Goal: Check status: Check status

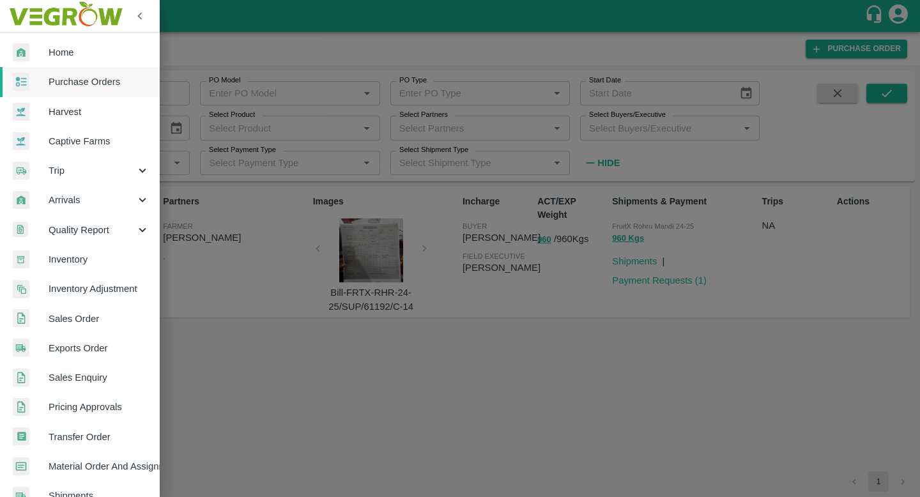
click at [77, 174] on span "Trip" at bounding box center [92, 171] width 87 height 14
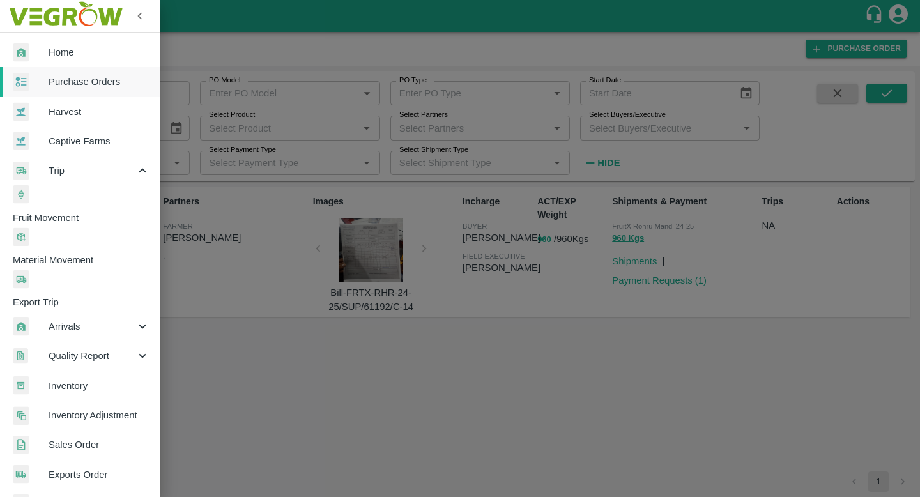
click at [95, 211] on span "Fruit Movement" at bounding box center [86, 218] width 147 height 14
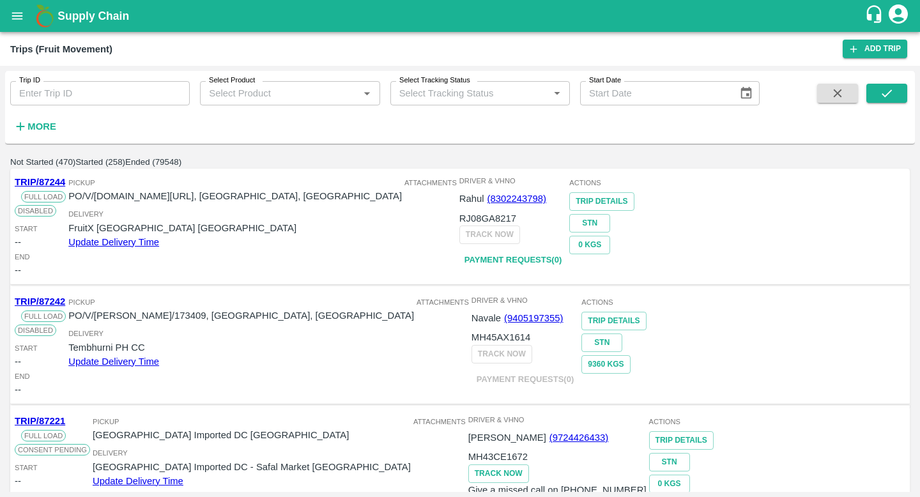
click at [92, 91] on input "Trip ID" at bounding box center [100, 93] width 180 height 24
paste input "75891"
type input "75891"
click at [896, 89] on button "submit" at bounding box center [886, 93] width 41 height 19
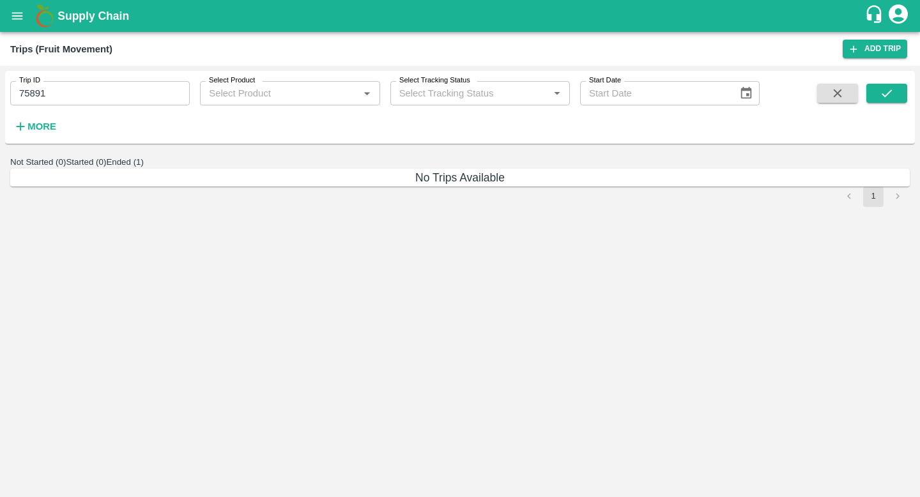
click at [144, 167] on button "Ended (1)" at bounding box center [125, 162] width 38 height 10
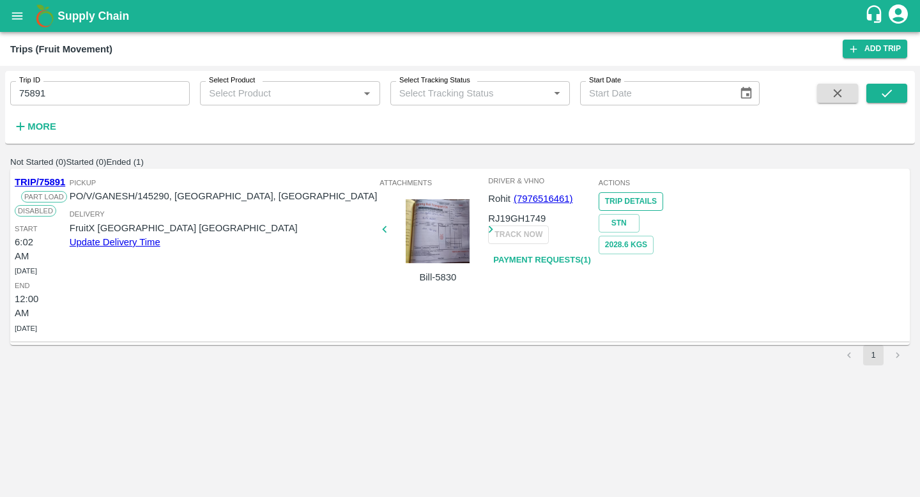
click at [663, 211] on link "Trip Details" at bounding box center [631, 201] width 65 height 19
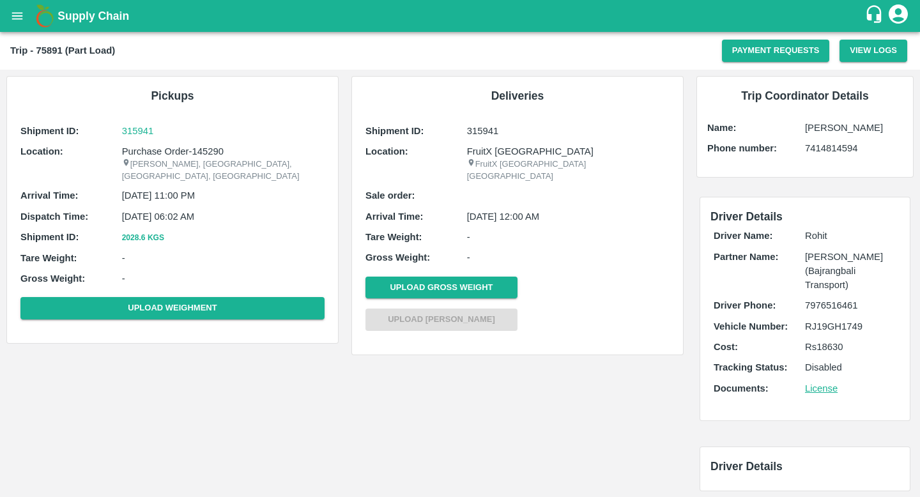
click at [196, 189] on p "08 Mar 2025, 11:00 PM" at bounding box center [223, 196] width 203 height 14
click at [202, 210] on p "09 Mar 2025, 06:02 AM" at bounding box center [223, 217] width 203 height 14
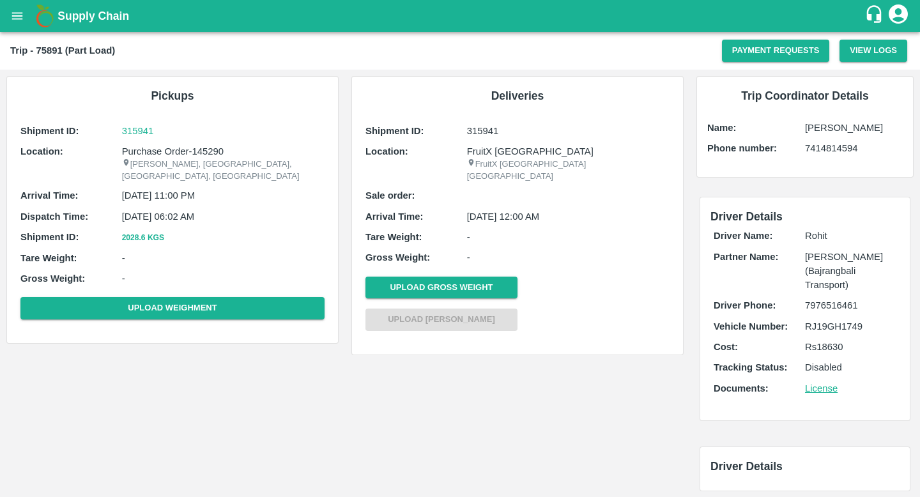
click at [202, 210] on p "09 Mar 2025, 06:02 AM" at bounding box center [223, 217] width 203 height 14
click at [218, 192] on div "Shipment ID: 315941 Location: Purchase Order-145290 Nimgaon Ketki, Pune, Indapu…" at bounding box center [172, 224] width 311 height 207
click at [880, 63] on div "Trip - 75891 (Part Load) Payment Requests View Logs" at bounding box center [460, 51] width 920 height 38
click at [868, 57] on button "View Logs" at bounding box center [874, 51] width 68 height 22
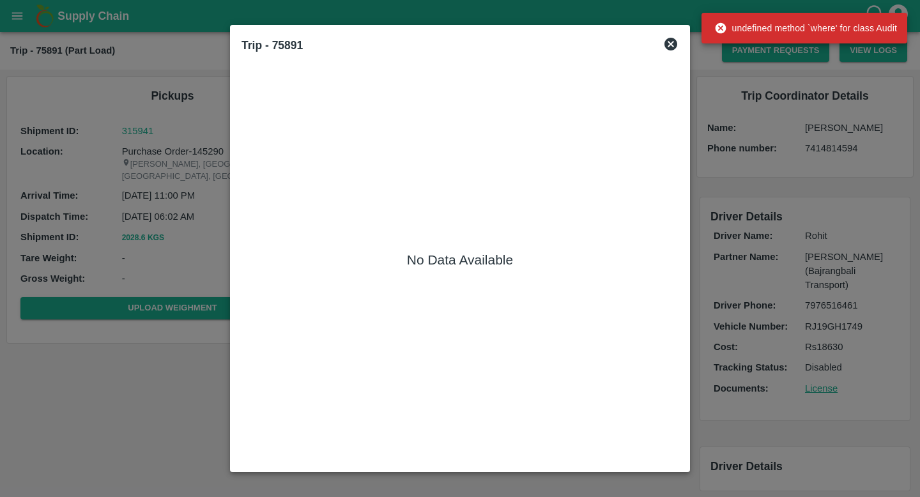
click at [668, 48] on icon at bounding box center [671, 44] width 13 height 13
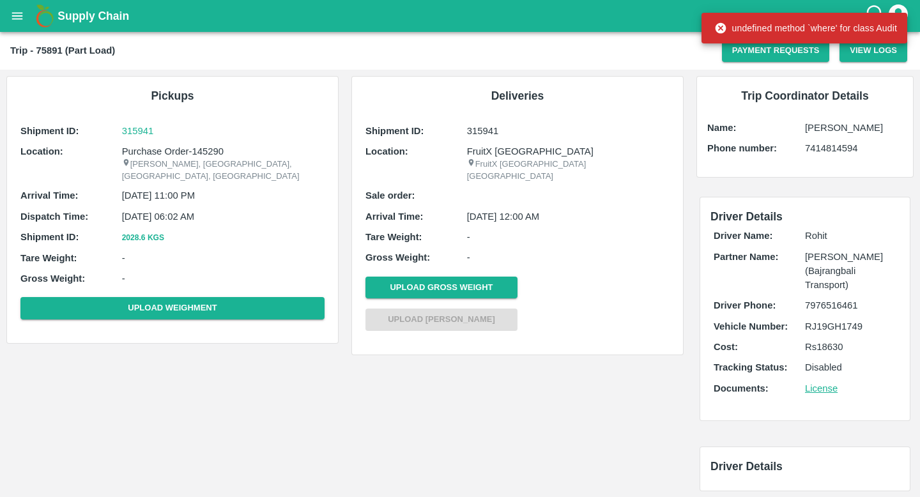
scroll to position [7, 0]
